Goal: Find specific page/section

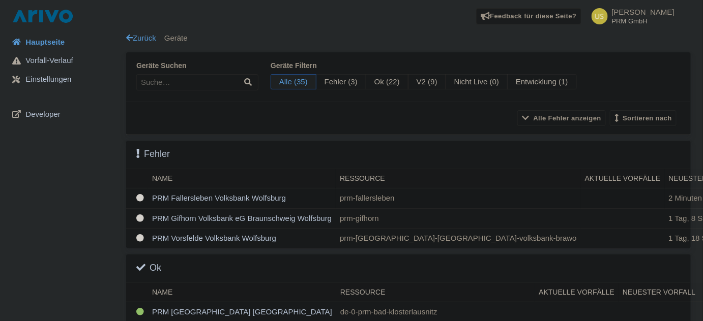
click at [153, 197] on td "PRM Fallersleben Volksbank Wolfsburg" at bounding box center [242, 199] width 188 height 20
click at [168, 219] on td "PRM Gifhorn Volksbank eG Braunschweig Wolfsburg" at bounding box center [242, 219] width 188 height 20
click at [241, 219] on td "PRM Gifhorn Volksbank eG Braunschweig Wolfsburg" at bounding box center [242, 219] width 188 height 20
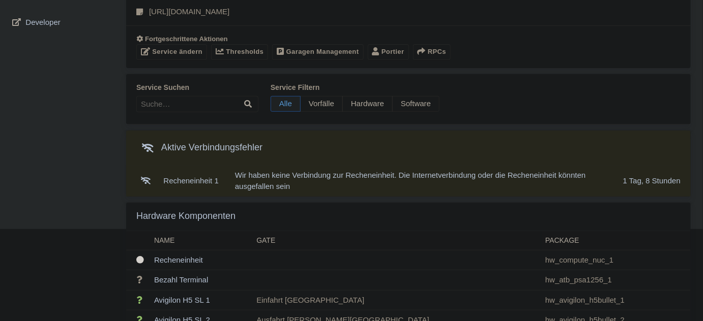
scroll to position [46, 0]
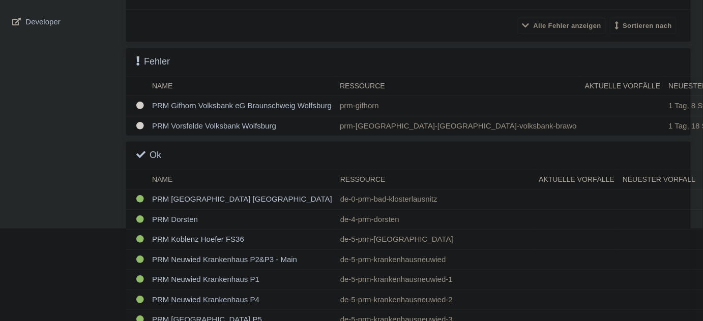
scroll to position [76, 0]
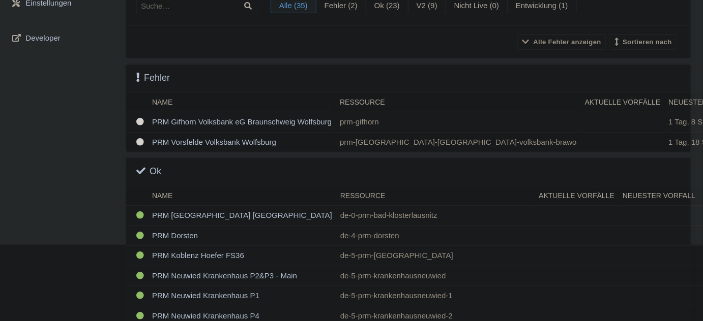
click at [194, 142] on td "PRM Vorsfelde Volksbank Wolfsburg" at bounding box center [242, 142] width 188 height 20
click at [166, 122] on td "PRM Gifhorn Volksbank eG Braunschweig Wolfsburg" at bounding box center [242, 122] width 188 height 20
click at [188, 136] on td "PRM Vorsfelde Volksbank Wolfsburg" at bounding box center [242, 142] width 188 height 20
